Goal: Task Accomplishment & Management: Complete application form

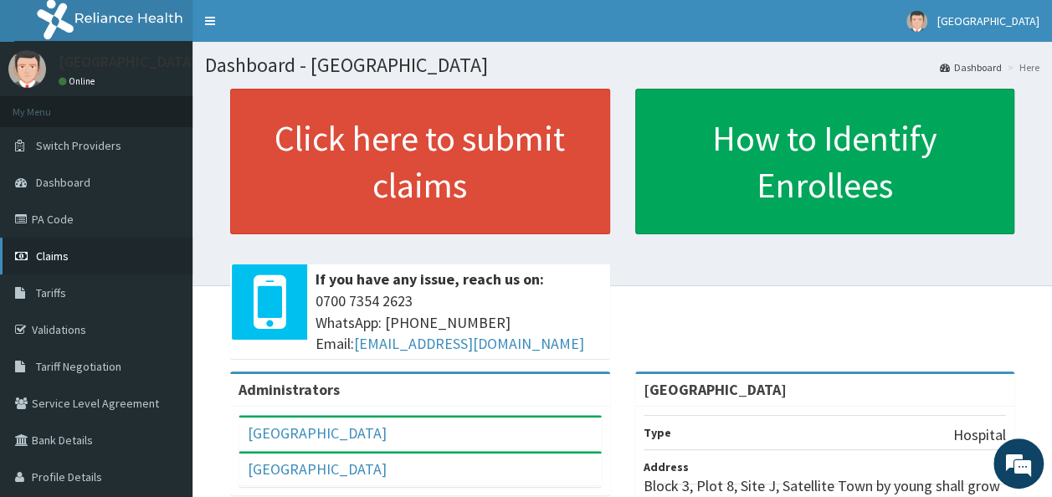
click at [55, 254] on span "Claims" at bounding box center [52, 256] width 33 height 15
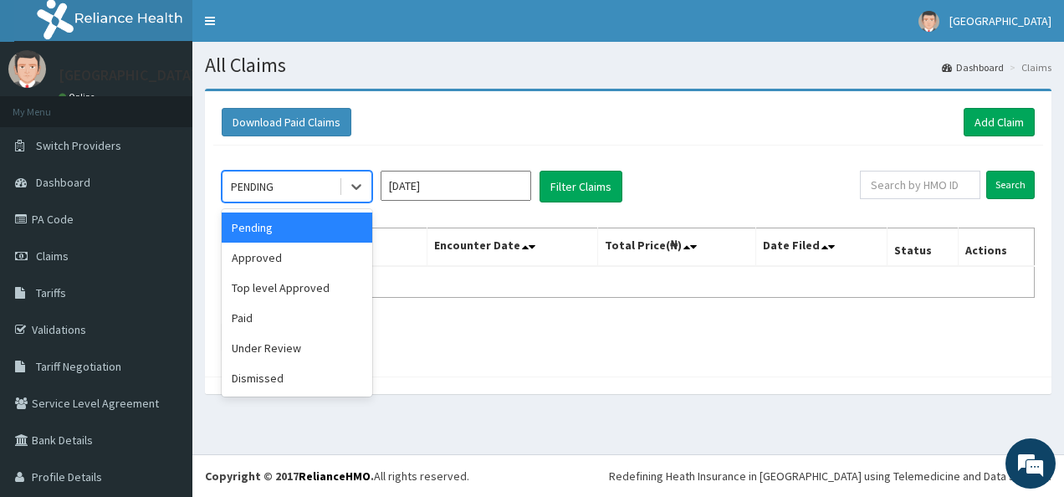
click at [268, 180] on div "PENDING" at bounding box center [252, 186] width 43 height 17
click at [254, 341] on div "Under Review" at bounding box center [297, 348] width 151 height 30
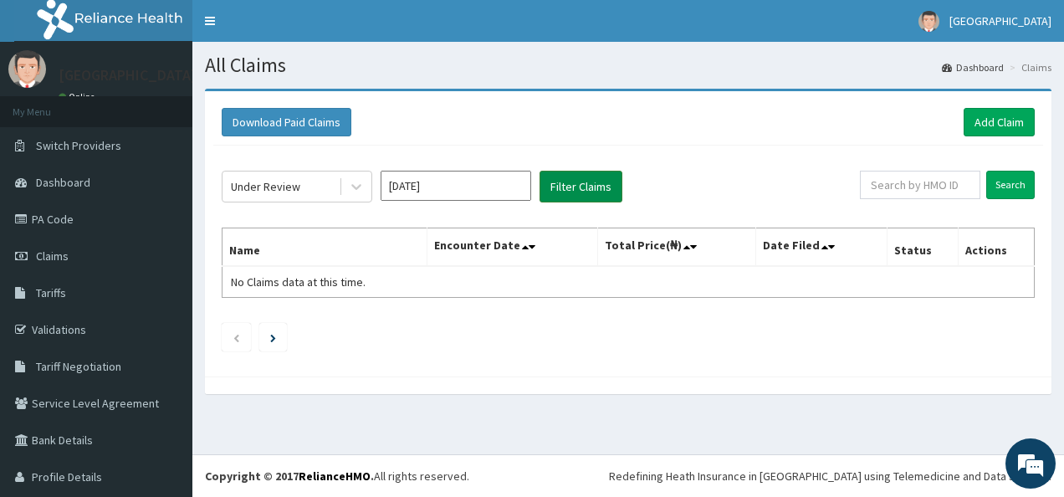
click at [579, 183] on button "Filter Claims" at bounding box center [581, 187] width 83 height 32
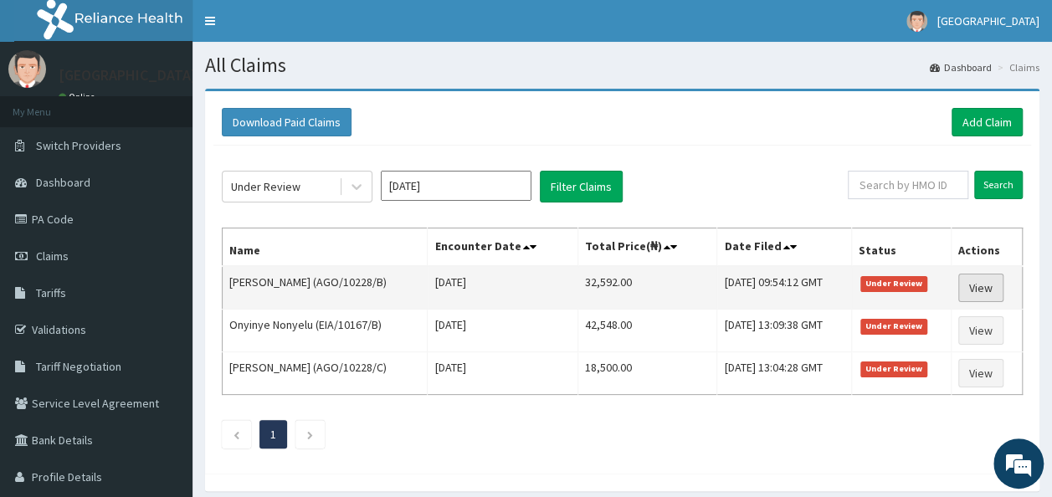
click at [990, 281] on link "View" at bounding box center [980, 288] width 45 height 28
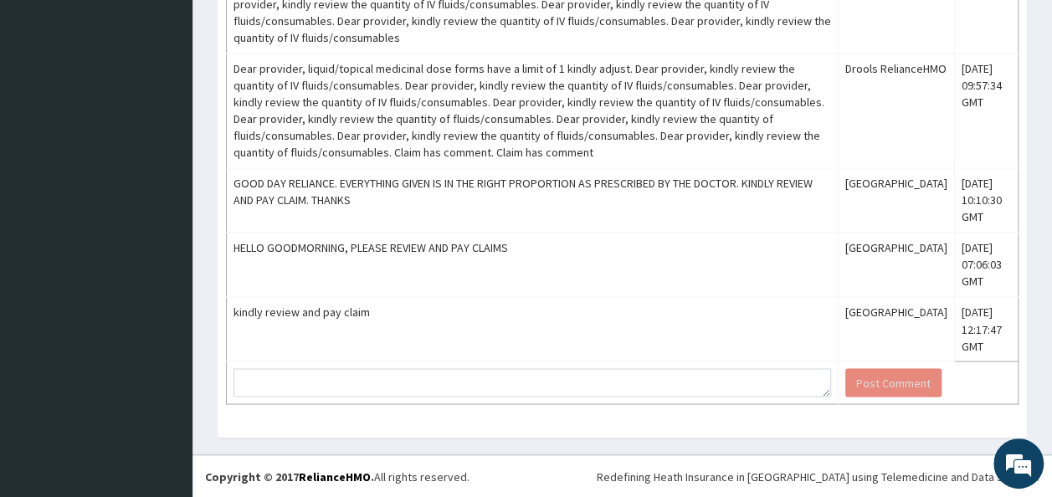
scroll to position [1295, 0]
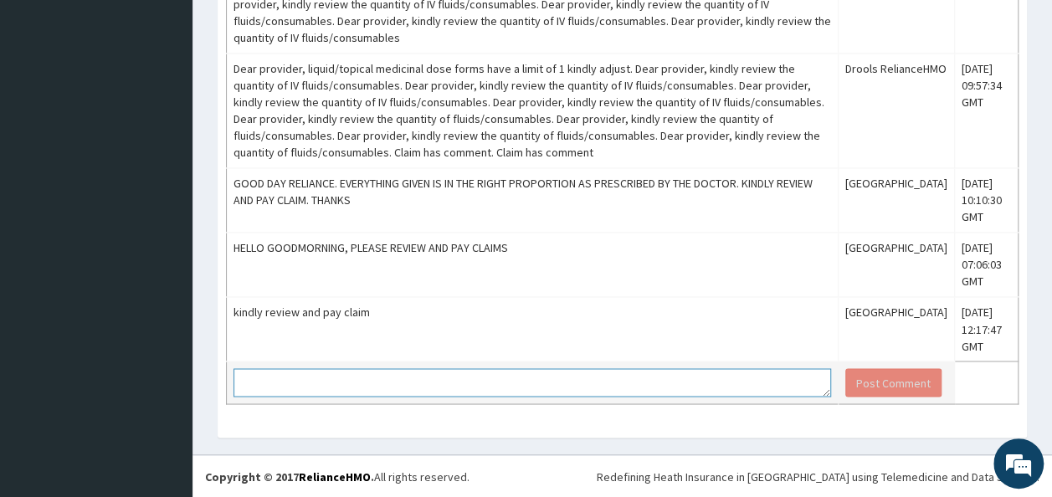
click at [330, 383] on textarea at bounding box center [531, 382] width 597 height 28
type textarea "KINDLY REVIEW AND PAY CLAIM"
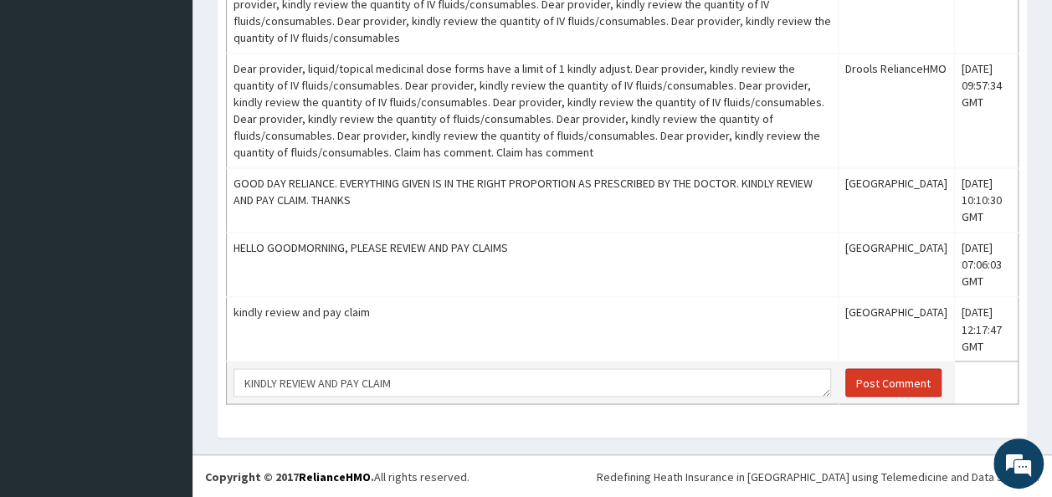
click at [884, 381] on button "Post Comment" at bounding box center [893, 382] width 96 height 28
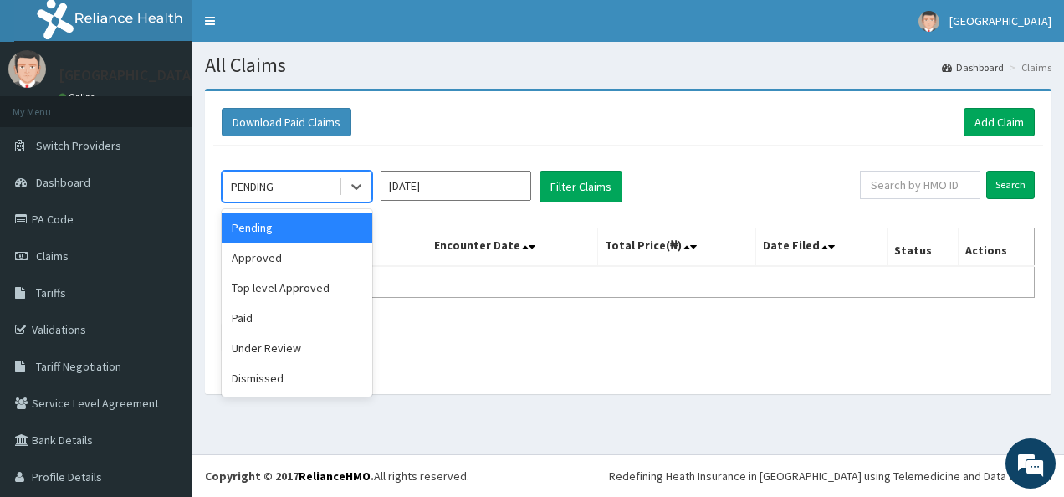
click at [280, 187] on div "PENDING" at bounding box center [281, 186] width 116 height 27
click at [292, 348] on div "Under Review" at bounding box center [297, 348] width 151 height 30
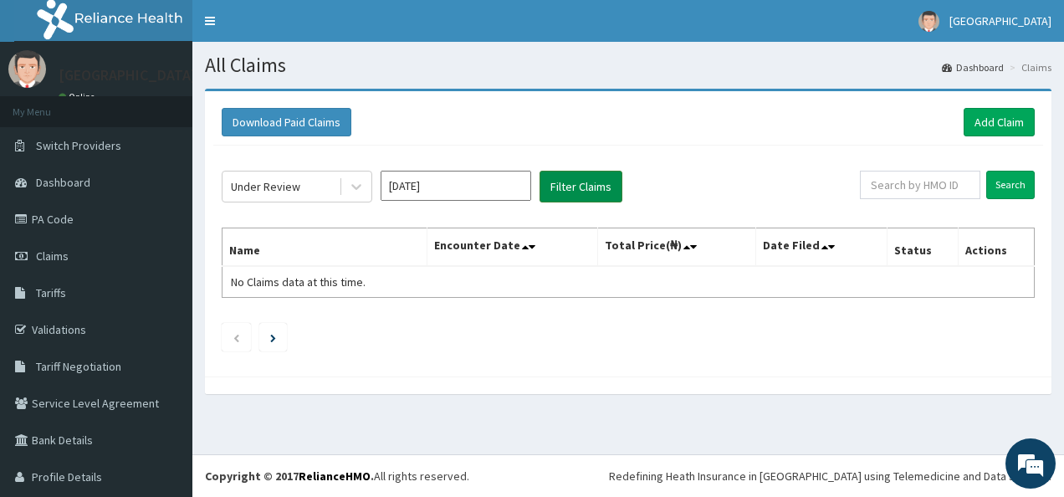
click at [608, 177] on button "Filter Claims" at bounding box center [581, 187] width 83 height 32
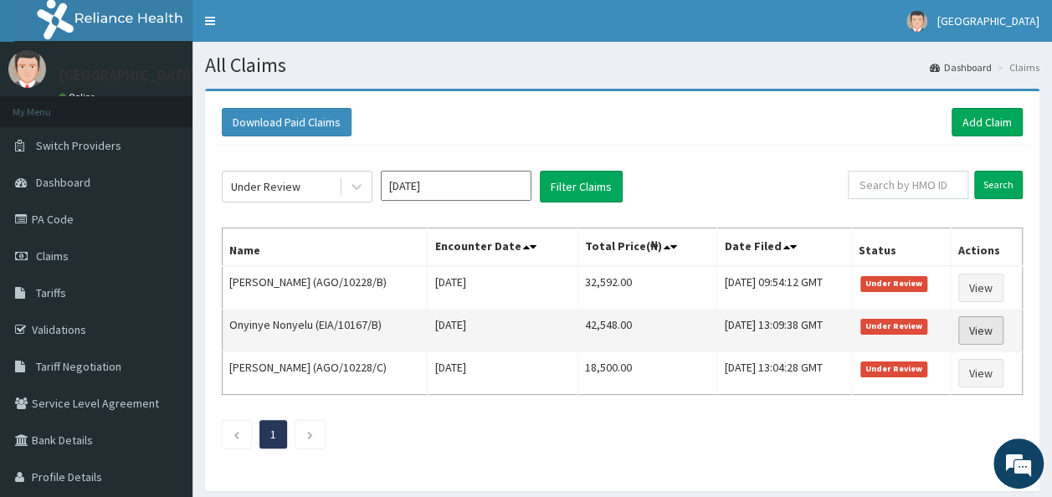
click at [982, 328] on link "View" at bounding box center [980, 330] width 45 height 28
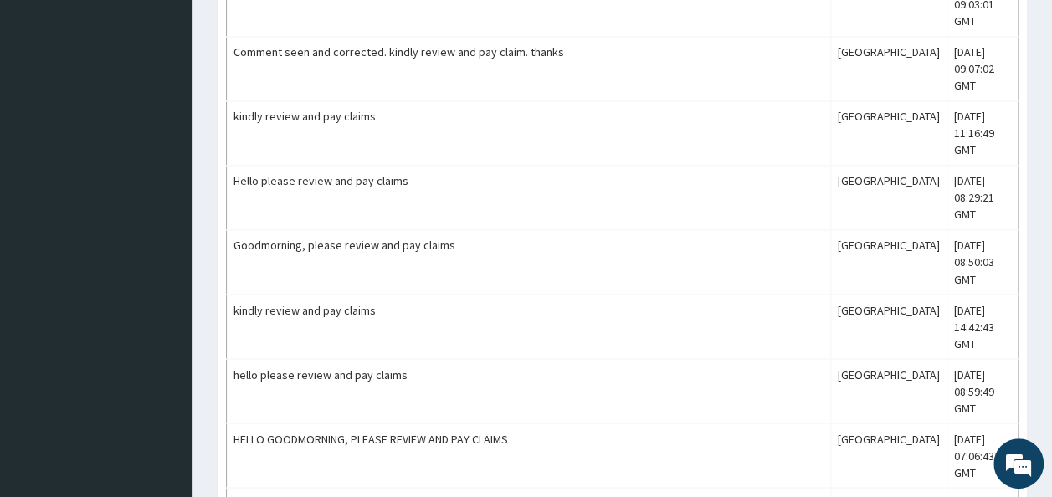
scroll to position [1448, 0]
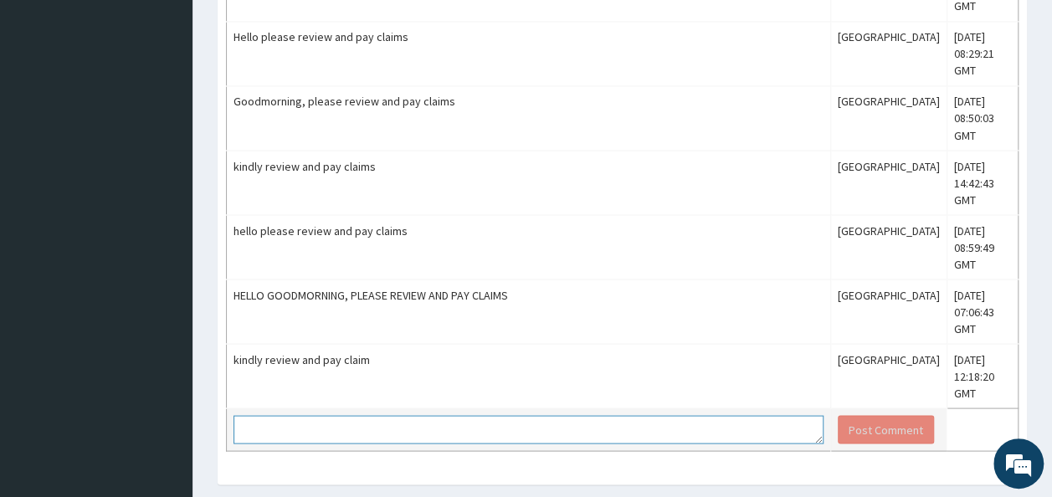
click at [259, 425] on textarea at bounding box center [528, 429] width 590 height 28
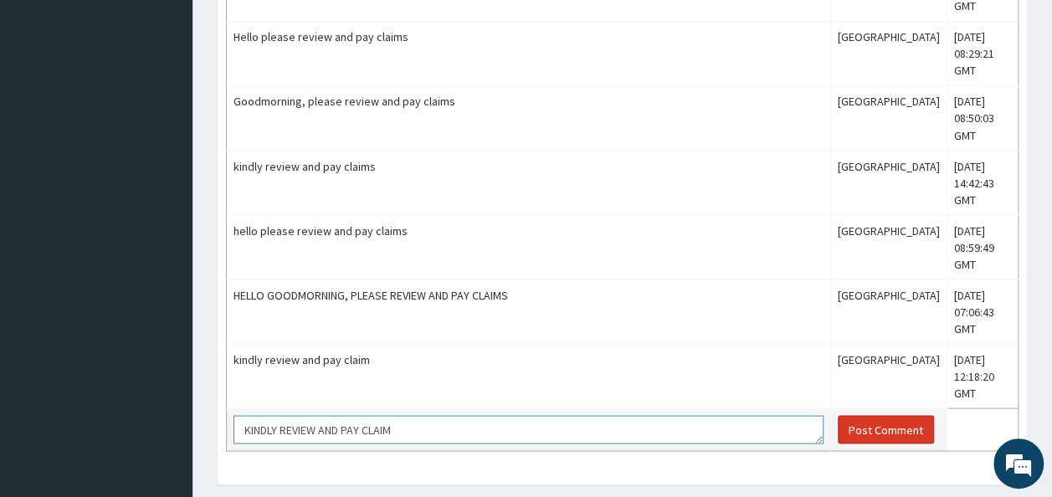
type textarea "KINDLY REVIEW AND PAY CLAIM"
click at [874, 415] on button "Post Comment" at bounding box center [886, 429] width 96 height 28
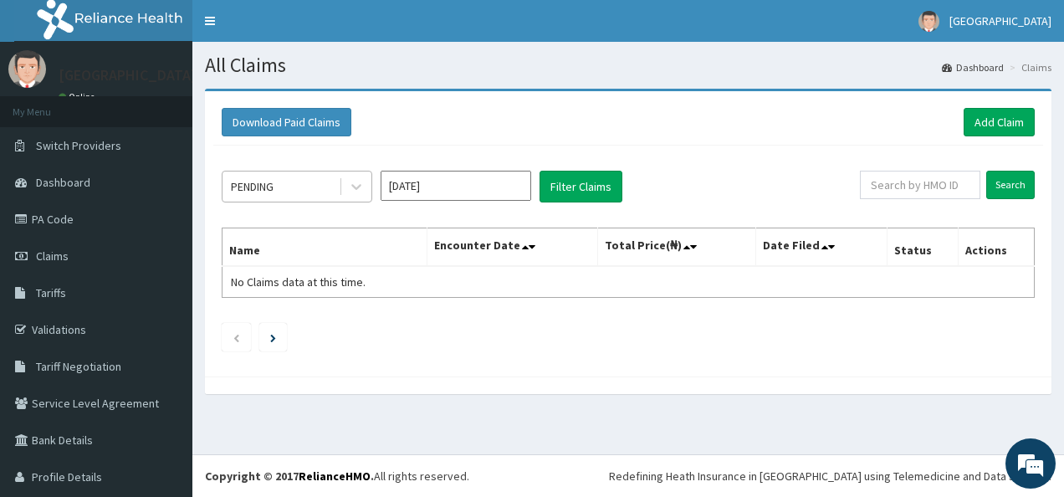
drag, startPoint x: 0, startPoint y: 0, endPoint x: 278, endPoint y: 181, distance: 331.4
click at [278, 181] on div "PENDING" at bounding box center [281, 186] width 116 height 27
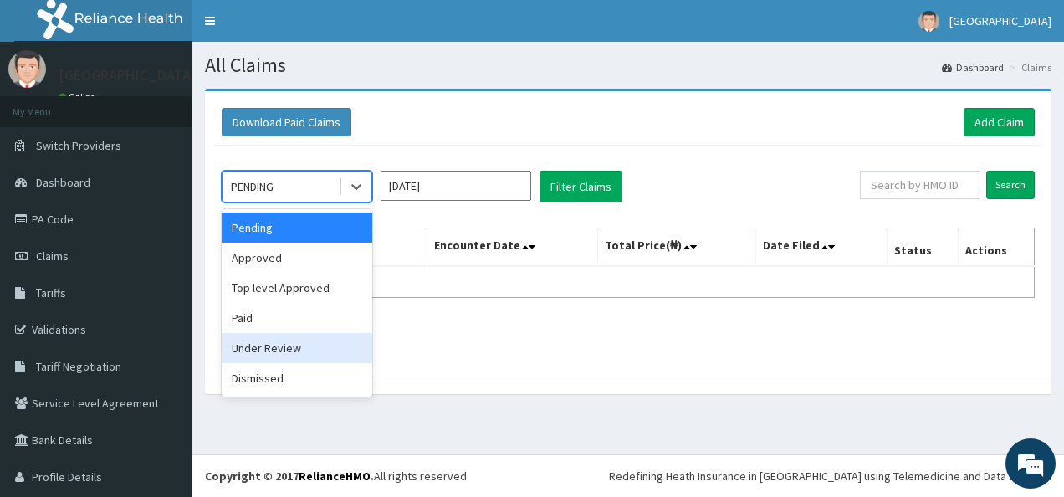
click at [269, 341] on div "Under Review" at bounding box center [297, 348] width 151 height 30
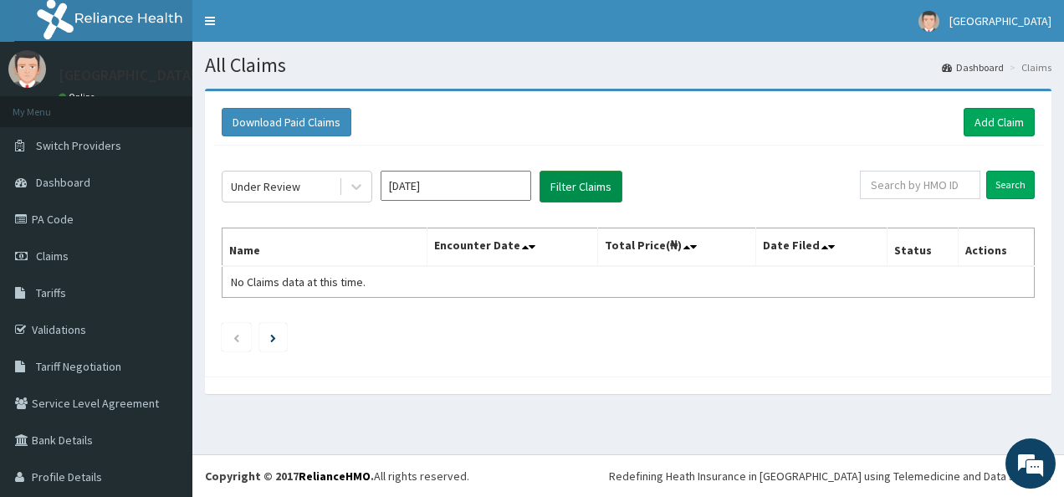
click at [577, 182] on button "Filter Claims" at bounding box center [581, 187] width 83 height 32
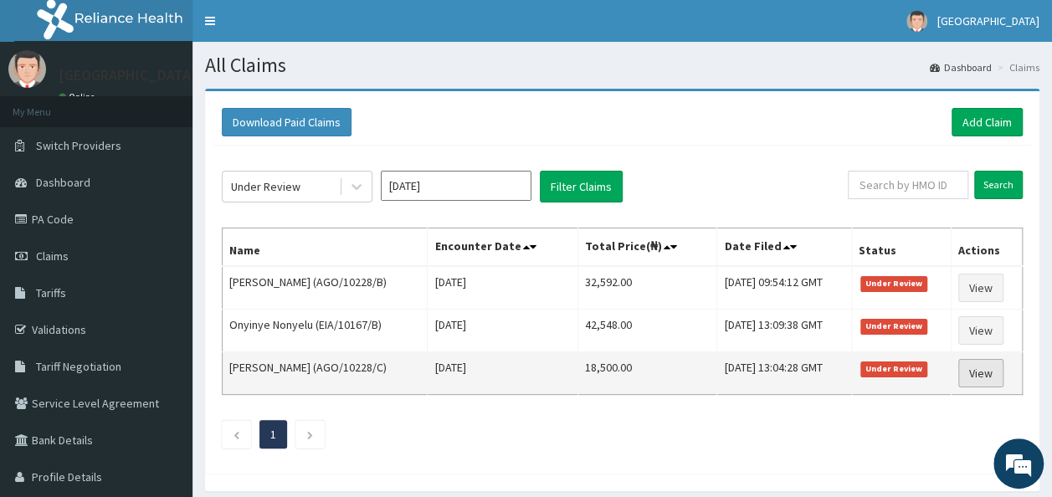
click at [981, 370] on link "View" at bounding box center [980, 373] width 45 height 28
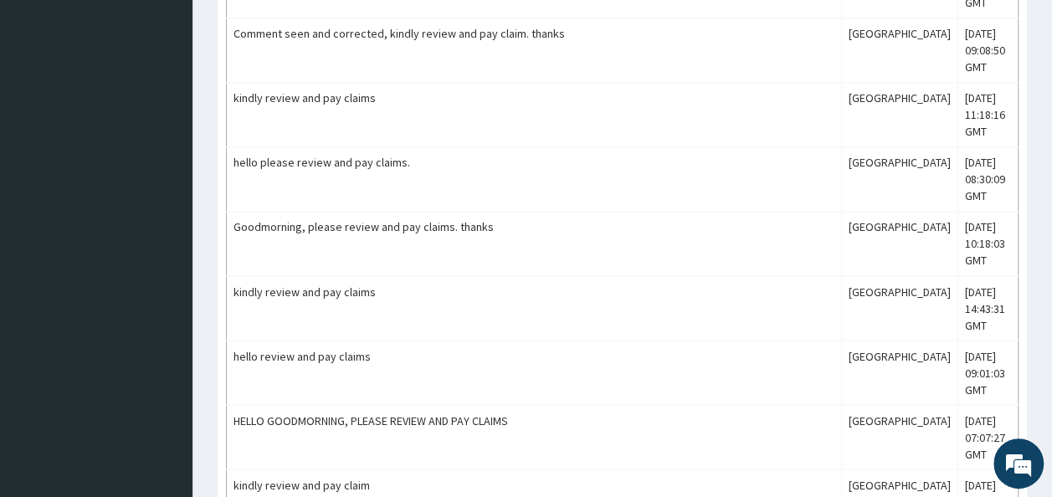
scroll to position [1600, 0]
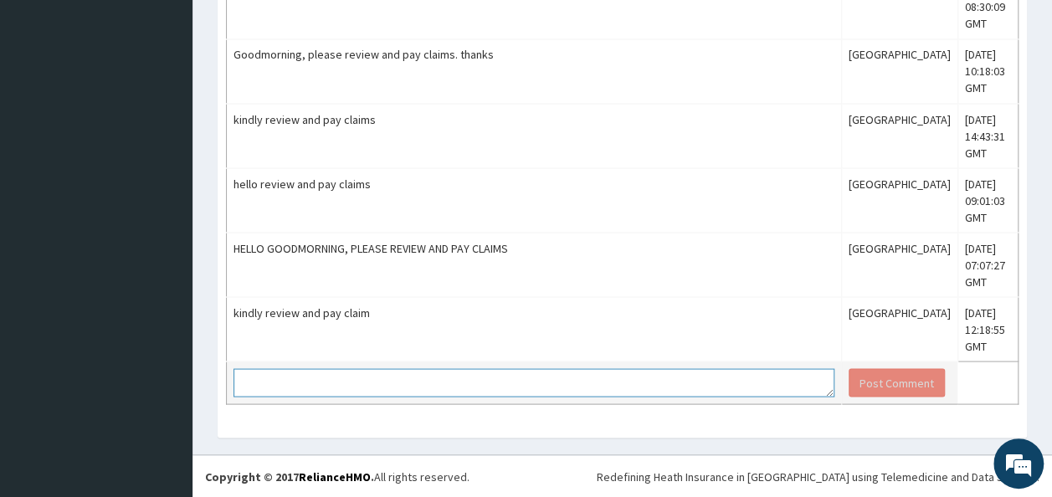
click at [376, 391] on textarea at bounding box center [533, 382] width 601 height 28
type textarea "KINDLY REVIEW AND PAY CLAIM"
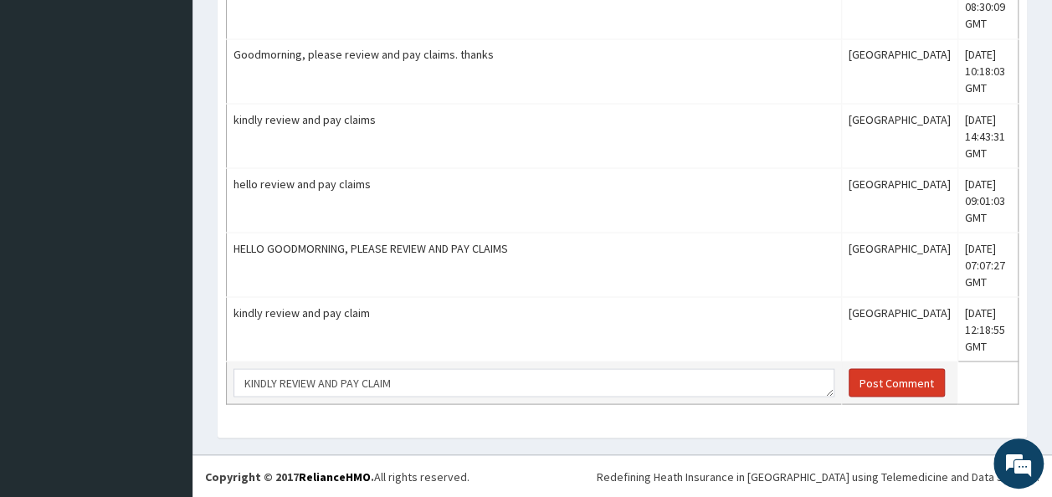
click at [896, 383] on button "Post Comment" at bounding box center [896, 382] width 96 height 28
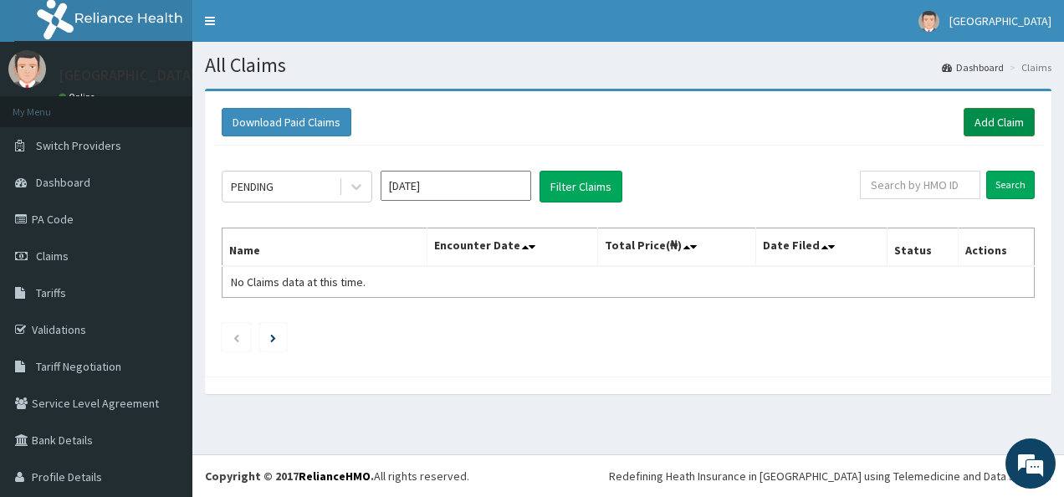
click at [992, 117] on link "Add Claim" at bounding box center [999, 122] width 71 height 28
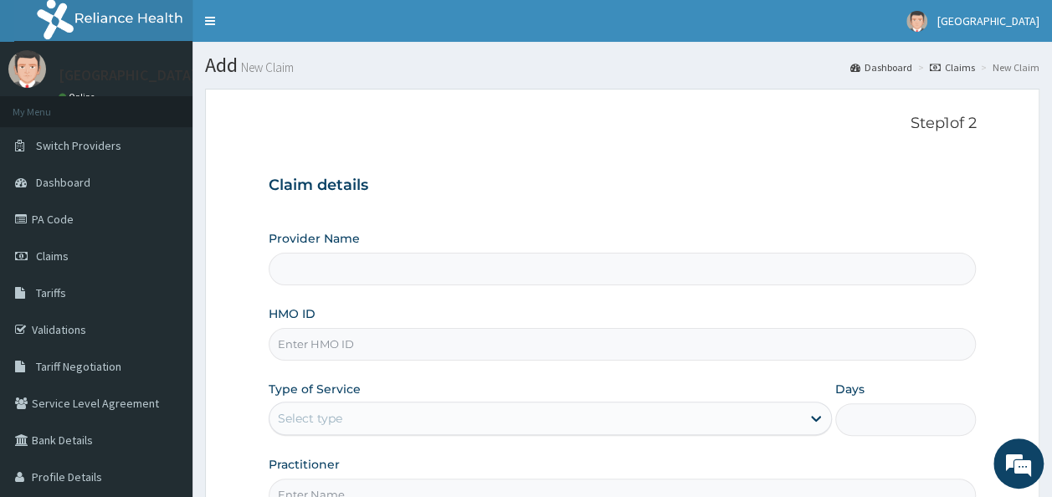
type input "[GEOGRAPHIC_DATA]"
click at [307, 346] on input "HMO ID" at bounding box center [623, 344] width 708 height 33
type input "EIA/10167/B"
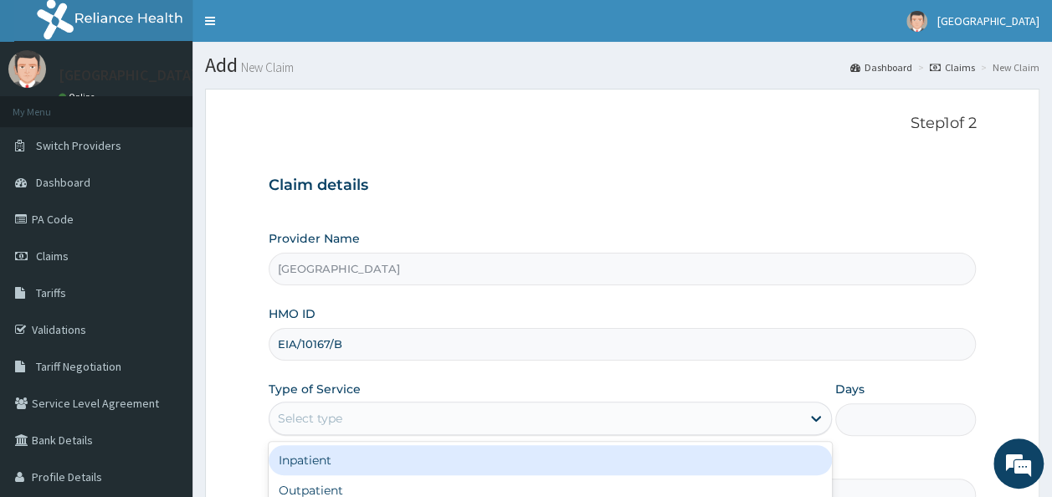
click at [355, 415] on div "Select type" at bounding box center [534, 418] width 531 height 27
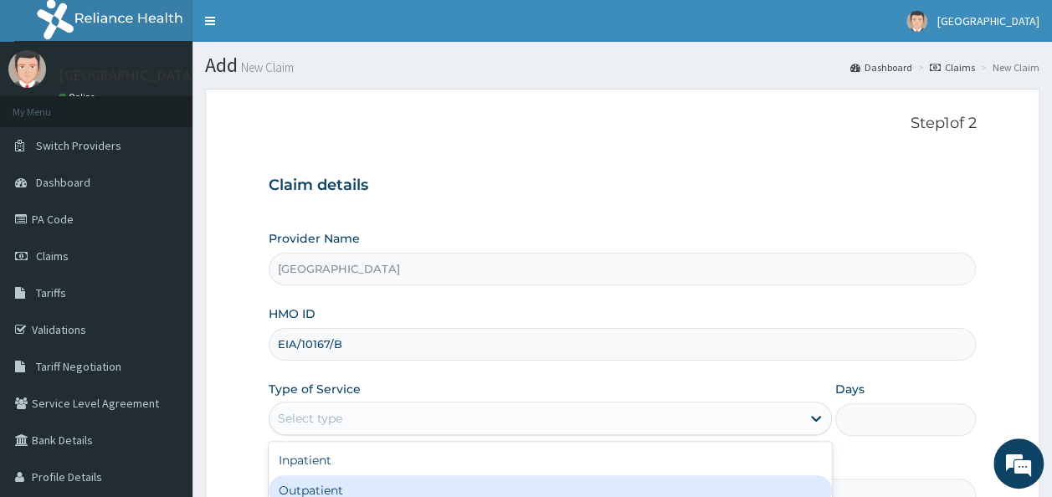
click at [350, 490] on div "Outpatient" at bounding box center [550, 490] width 563 height 30
type input "1"
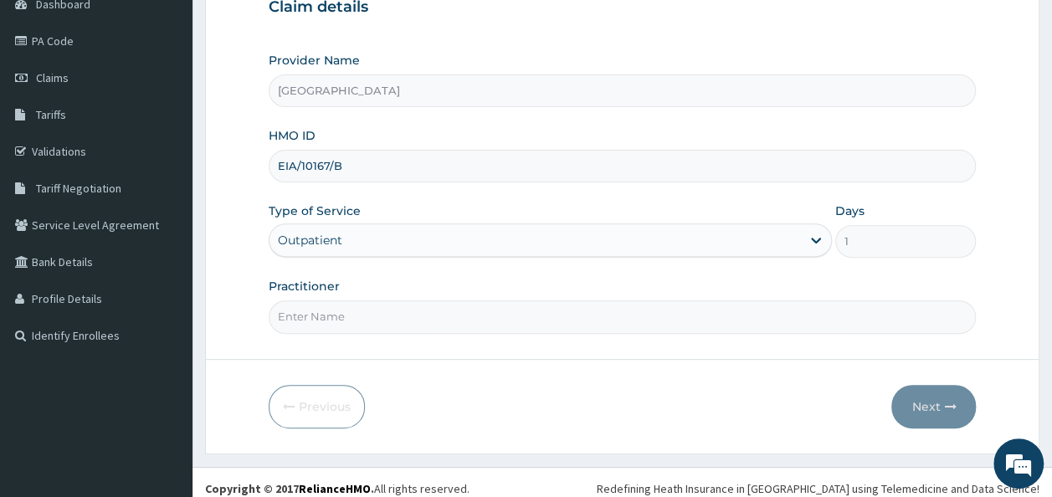
scroll to position [187, 0]
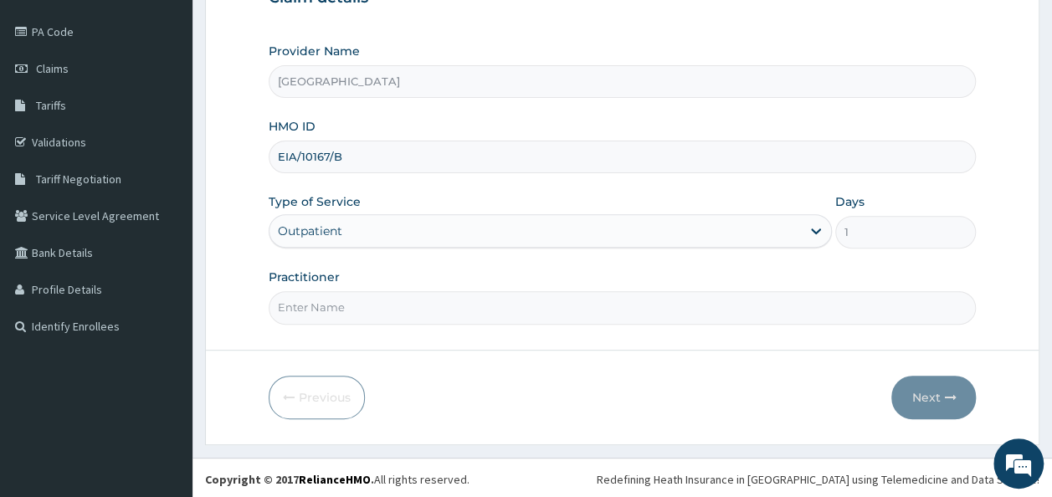
click at [308, 301] on input "Practitioner" at bounding box center [623, 307] width 708 height 33
type input "DR [PERSON_NAME]"
click at [937, 394] on button "Next" at bounding box center [933, 398] width 85 height 44
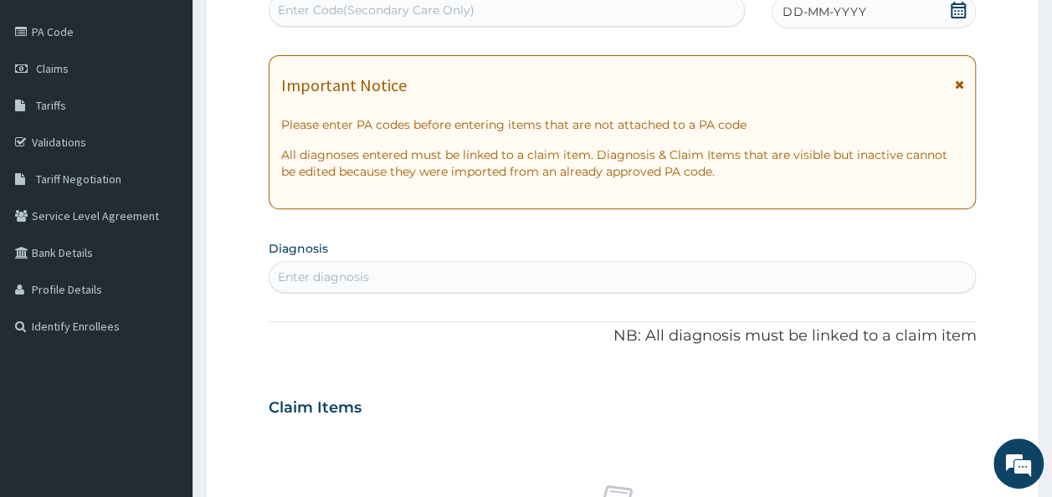
click at [328, 272] on div "Enter diagnosis" at bounding box center [323, 277] width 91 height 17
click at [54, 30] on link "PA Code" at bounding box center [96, 31] width 192 height 37
